Goal: Obtain resource: Download file/media

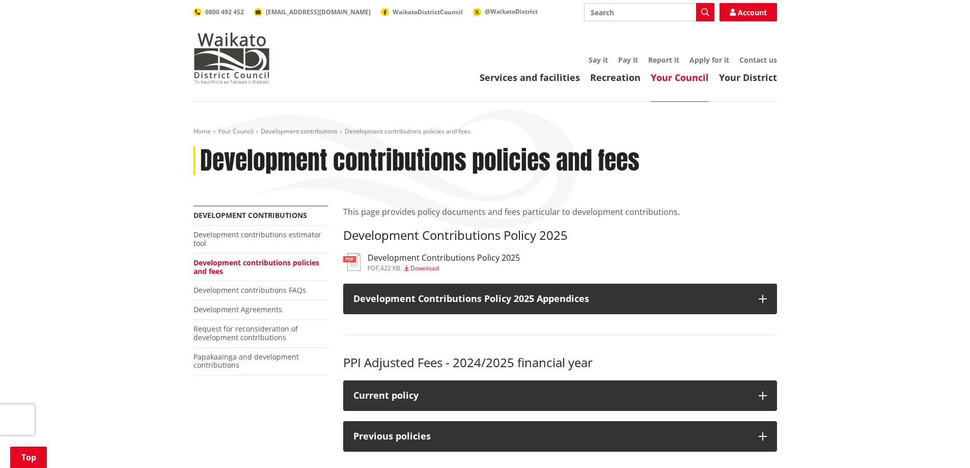
scroll to position [204, 0]
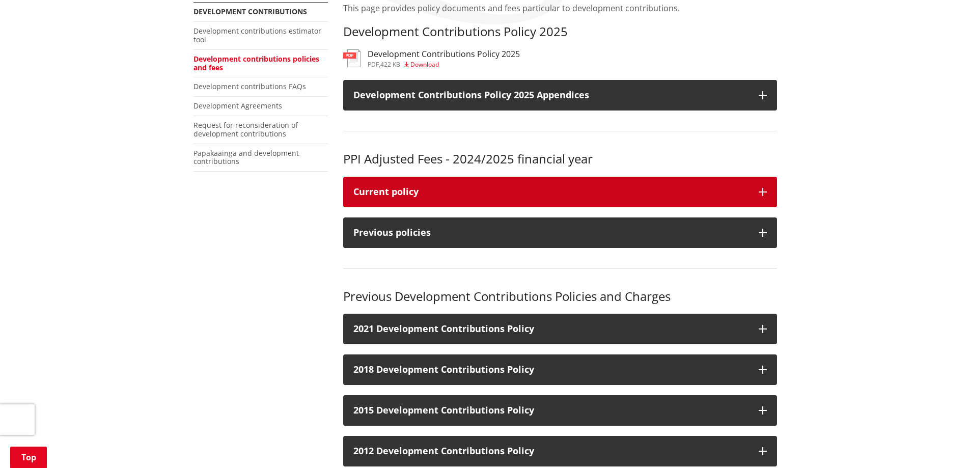
click at [397, 200] on button "Current policy" at bounding box center [560, 192] width 434 height 31
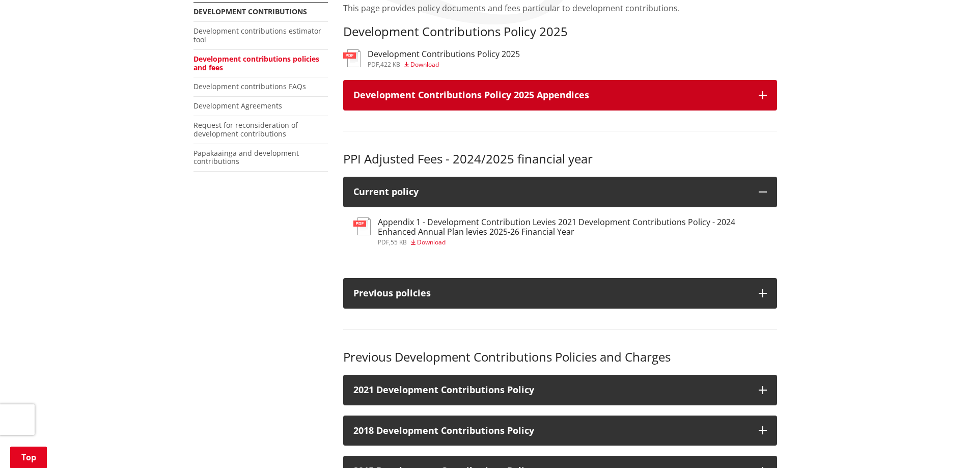
click at [472, 104] on button "Development Contributions Policy 2025 Appendices" at bounding box center [560, 95] width 434 height 31
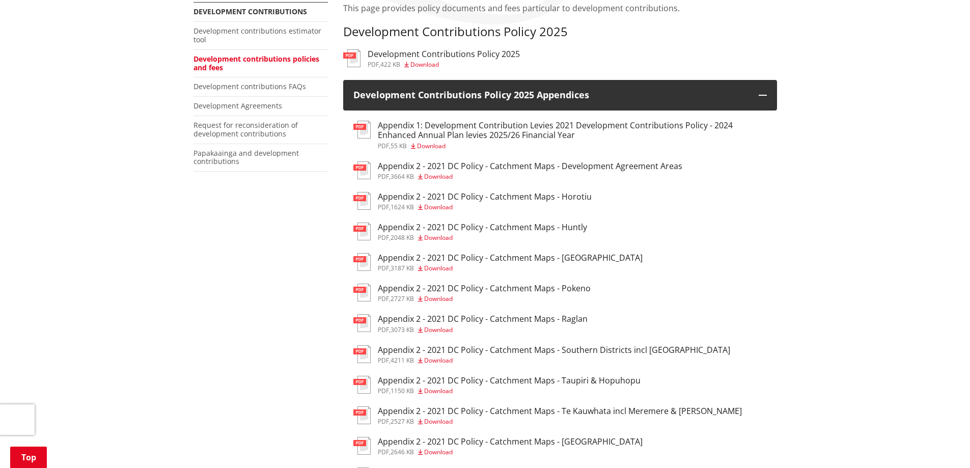
click at [479, 175] on div "pdf , 3664 KB Download" at bounding box center [530, 177] width 305 height 6
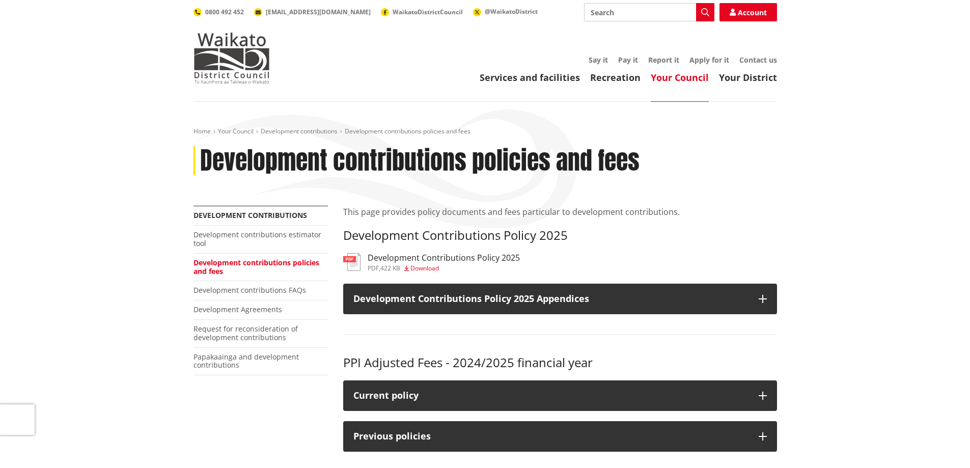
scroll to position [204, 0]
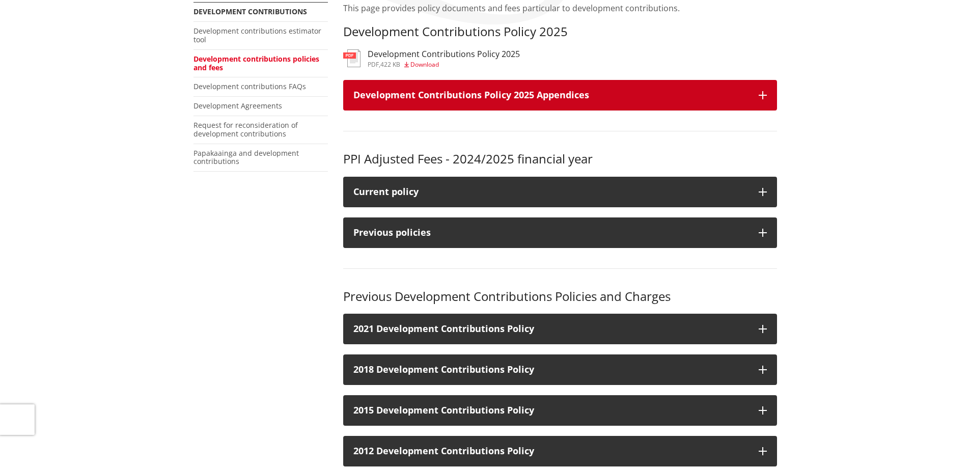
click at [399, 102] on button "Development Contributions Policy 2025 Appendices" at bounding box center [560, 95] width 434 height 31
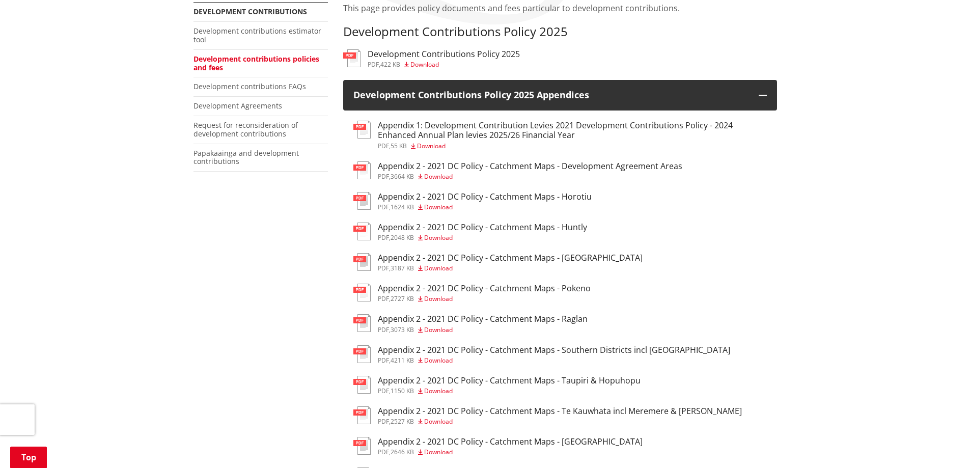
click at [488, 195] on h3 "Appendix 2 - 2021 DC Policy - Catchment Maps - Horotiu" at bounding box center [485, 197] width 214 height 10
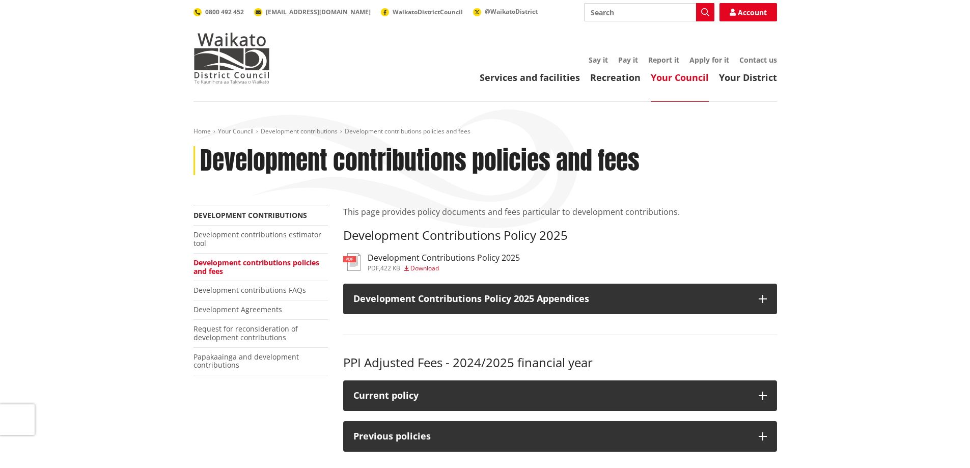
scroll to position [204, 0]
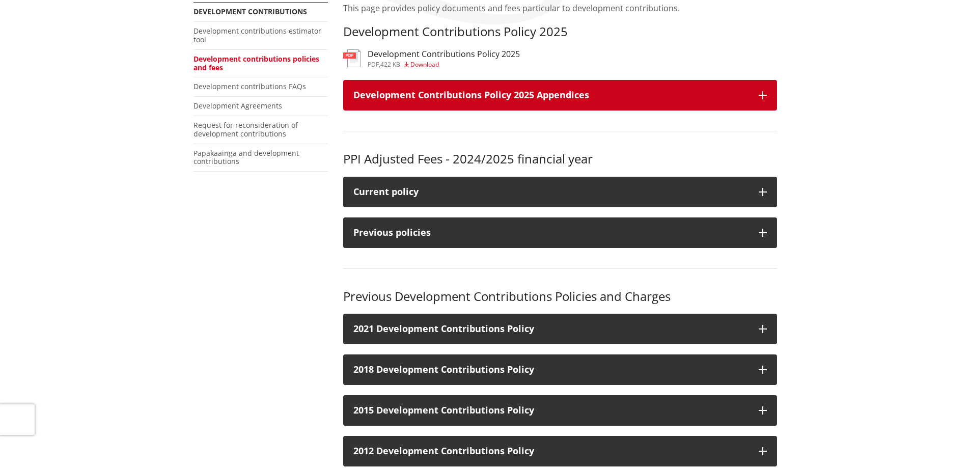
click at [408, 90] on h3 "Development Contributions Policy 2025 Appendices" at bounding box center [550, 95] width 395 height 10
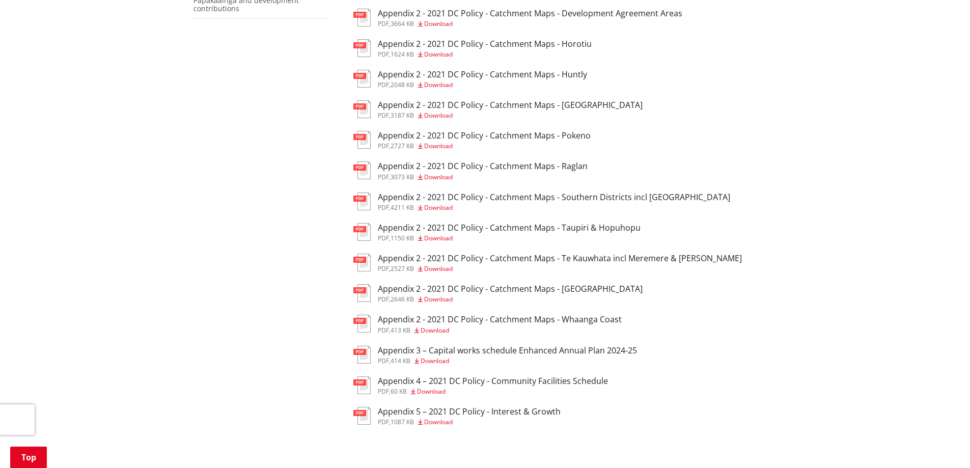
scroll to position [306, 0]
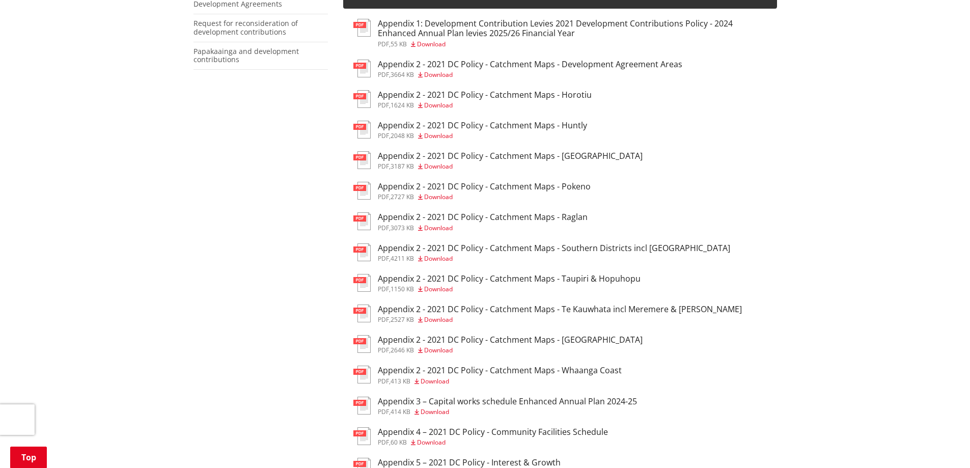
click at [529, 245] on h3 "Appendix 2 - 2021 DC Policy - Catchment Maps - Southern Districts incl [GEOGRAP…" at bounding box center [554, 248] width 352 height 10
